Goal: Complete application form

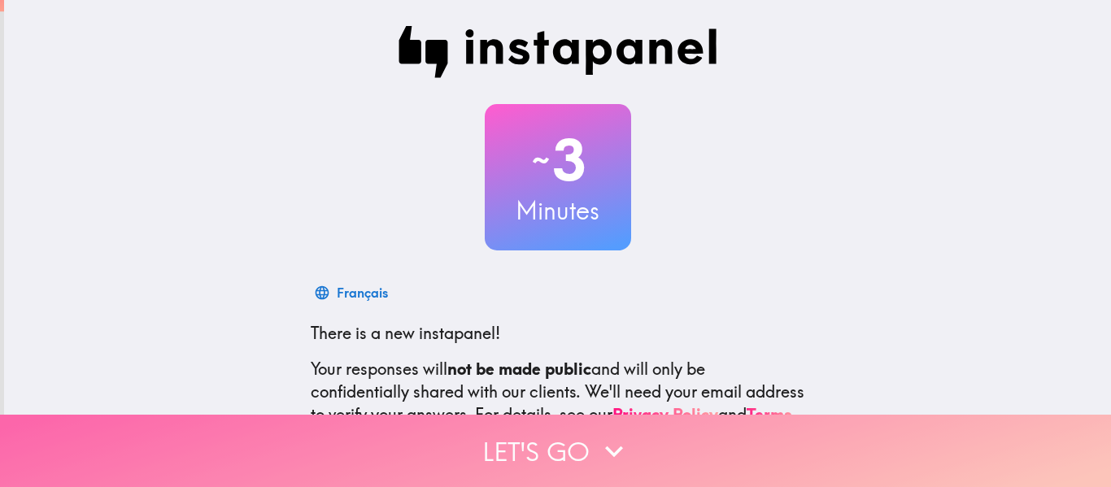
click at [538, 438] on button "Let's go" at bounding box center [555, 451] width 1111 height 72
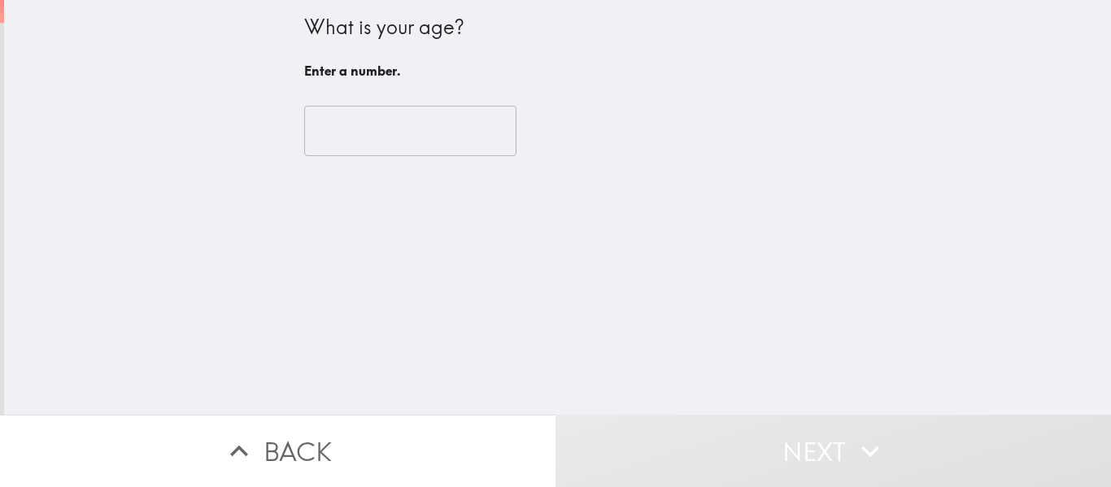
click at [398, 126] on input "number" at bounding box center [410, 131] width 212 height 50
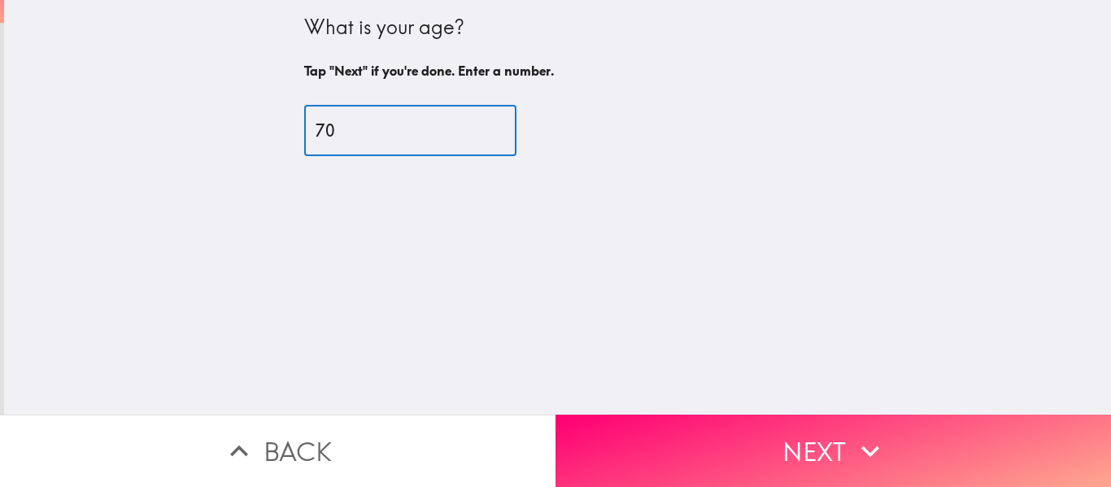
click at [470, 124] on input "70" at bounding box center [410, 131] width 212 height 50
click at [470, 124] on input "76" at bounding box center [410, 131] width 212 height 50
type input "77"
click at [470, 124] on input "77" at bounding box center [410, 131] width 212 height 50
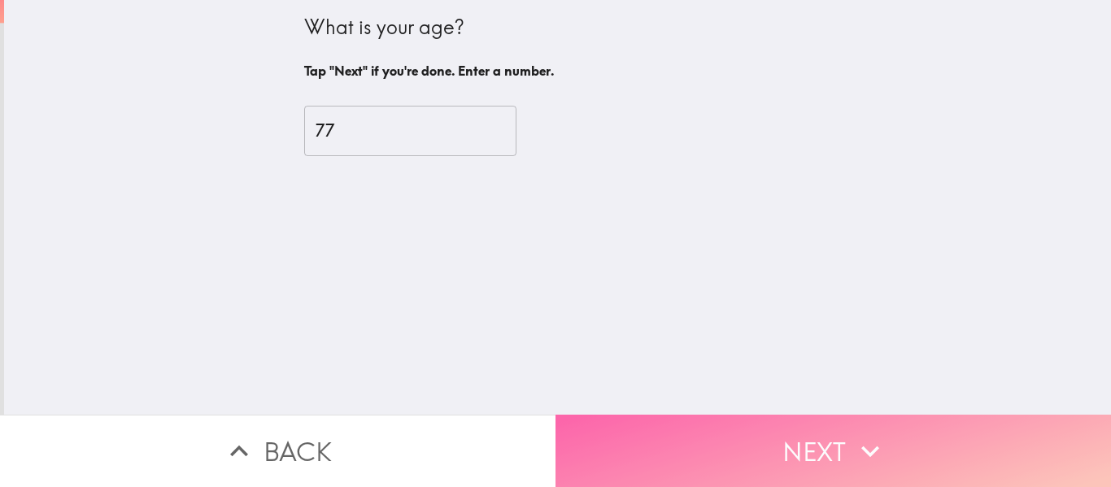
click at [767, 441] on button "Next" at bounding box center [834, 451] width 556 height 72
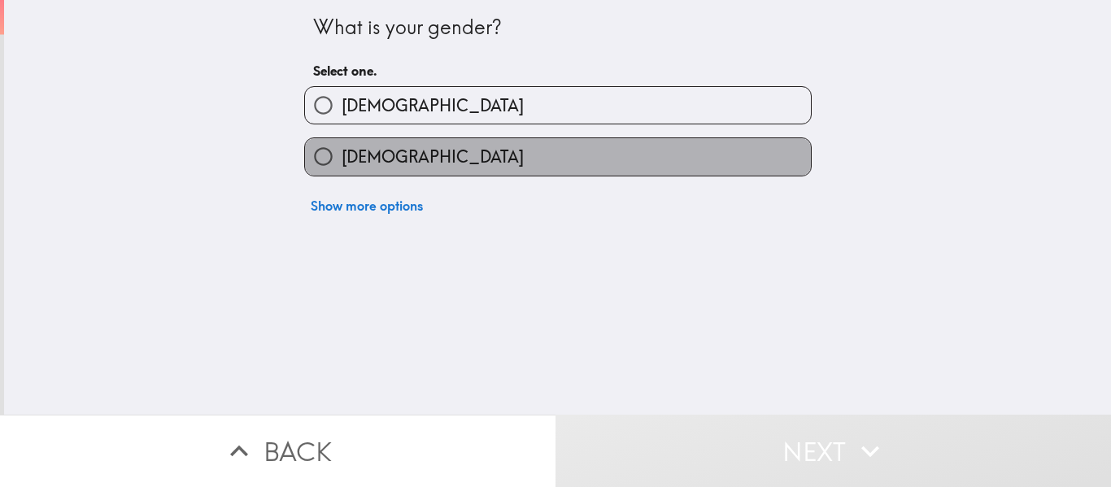
click at [391, 159] on label "[DEMOGRAPHIC_DATA]" at bounding box center [558, 156] width 506 height 37
click at [342, 159] on input "[DEMOGRAPHIC_DATA]" at bounding box center [323, 156] width 37 height 37
radio input "true"
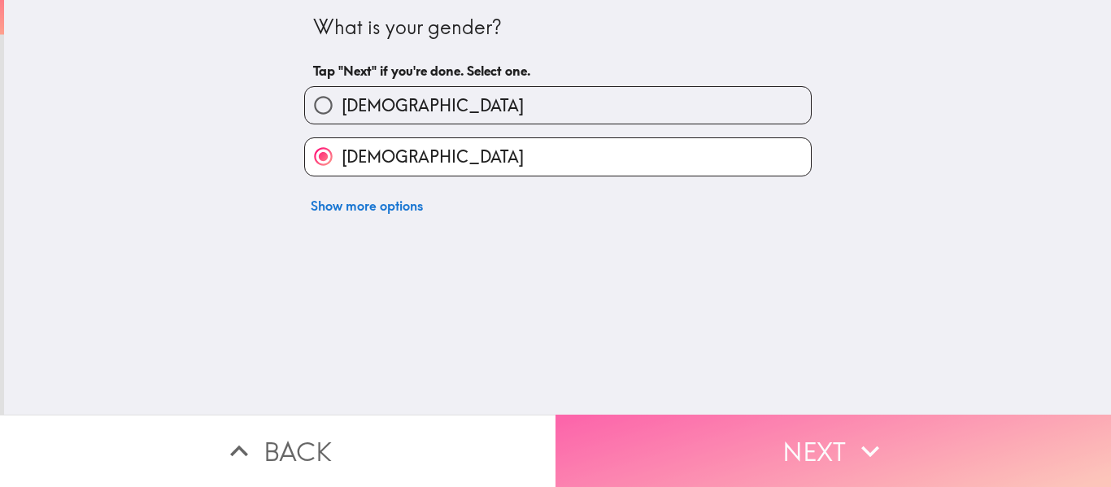
click at [806, 436] on button "Next" at bounding box center [834, 451] width 556 height 72
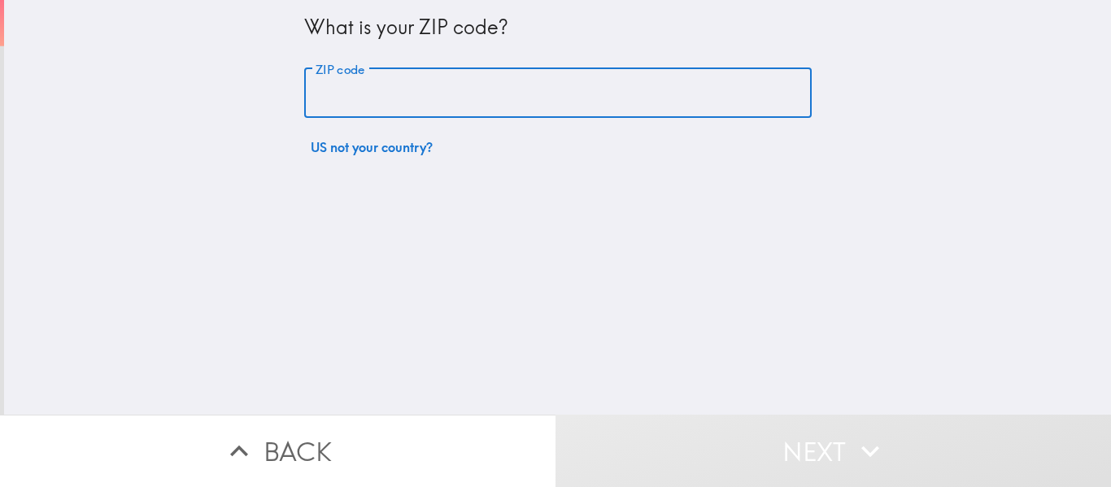
click at [472, 102] on input "ZIP code" at bounding box center [558, 93] width 508 height 50
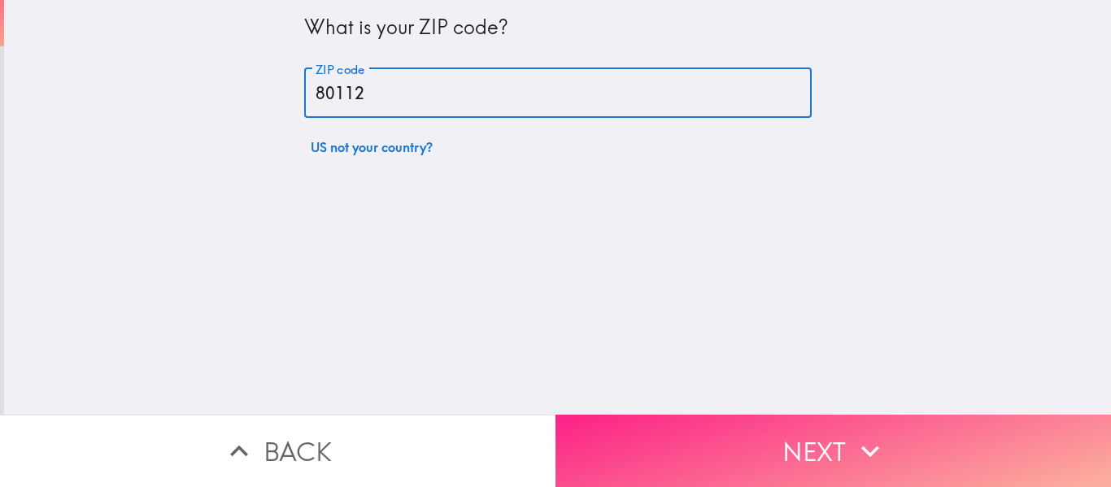
type input "80112"
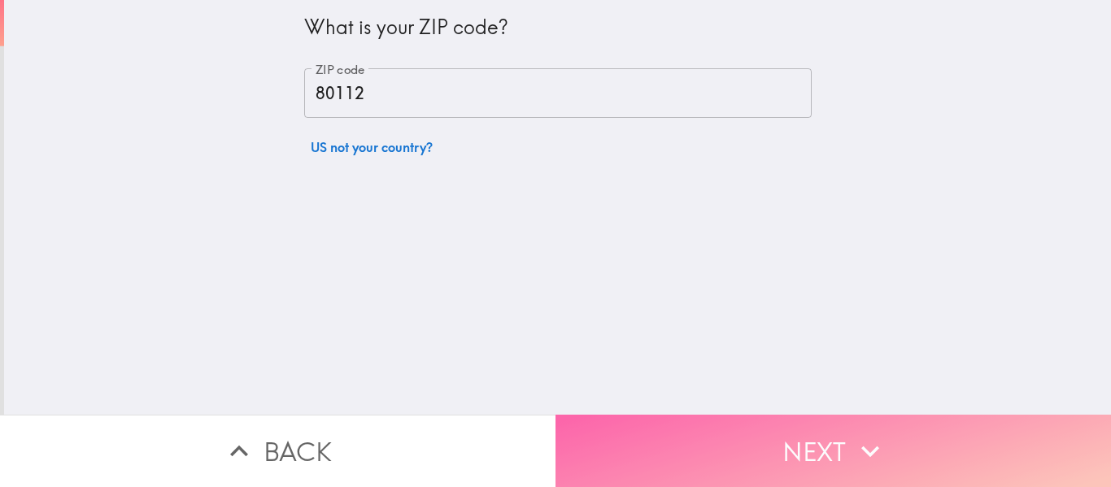
click at [789, 439] on button "Next" at bounding box center [834, 451] width 556 height 72
